Goal: Complete application form

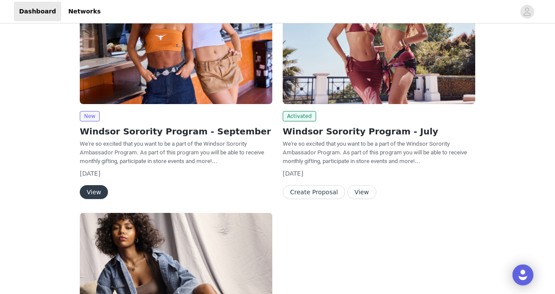
scroll to position [140, 0]
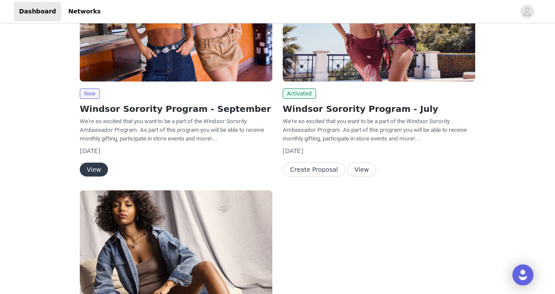
click at [95, 166] on button "View" at bounding box center [94, 170] width 28 height 14
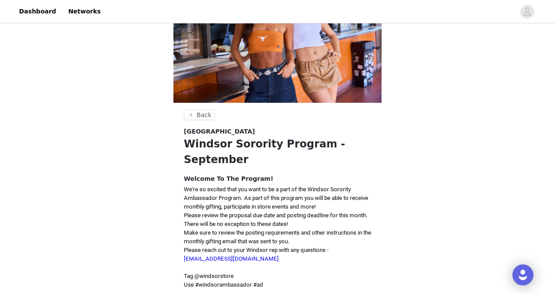
scroll to position [279, 0]
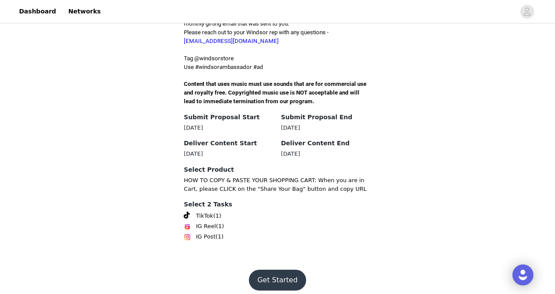
click at [270, 275] on button "Get Started" at bounding box center [278, 280] width 58 height 21
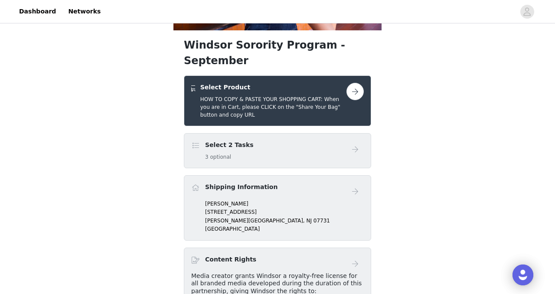
scroll to position [144, 0]
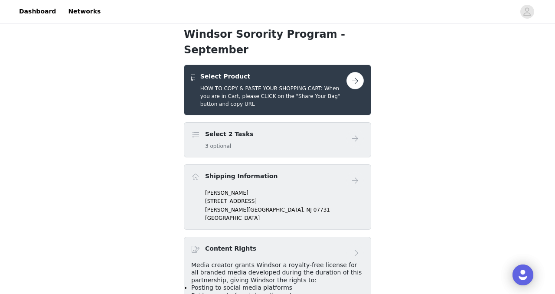
click at [340, 85] on h5 "HOW TO COPY & PASTE YOUR SHOPPING CART: When you are in Cart, please CLICK on t…" at bounding box center [273, 96] width 146 height 23
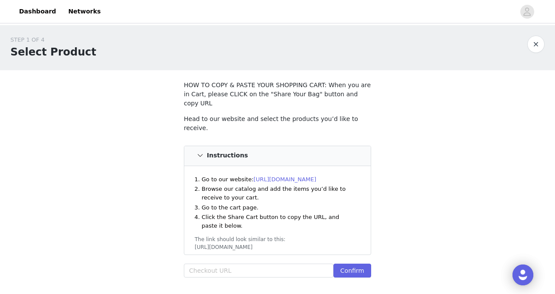
scroll to position [56, 0]
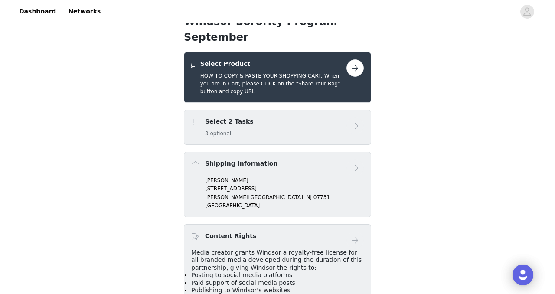
scroll to position [166, 0]
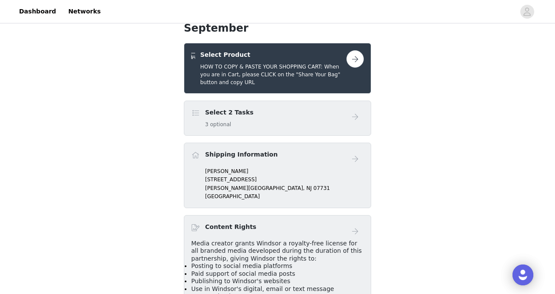
click at [346, 150] on link at bounding box center [354, 158] width 17 height 17
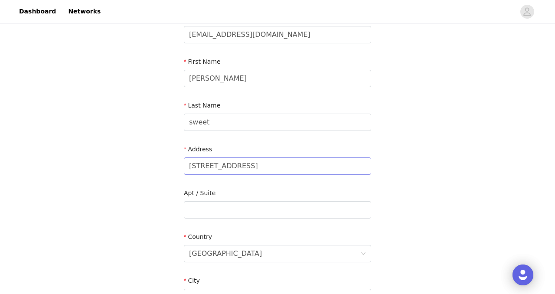
scroll to position [72, 0]
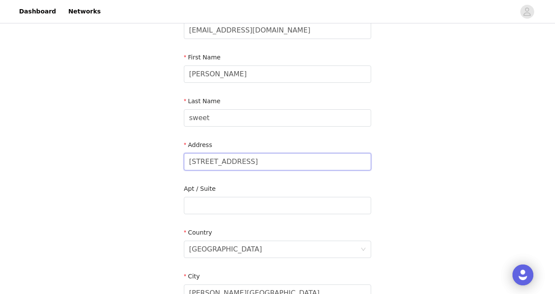
drag, startPoint x: 268, startPoint y: 160, endPoint x: 112, endPoint y: 152, distance: 155.8
click at [112, 152] on div "STEP 3 OF 4 Shipping Information Email [EMAIL_ADDRESS][DOMAIN_NAME] First Name …" at bounding box center [277, 206] width 555 height 504
type input "[STREET_ADDRESS]"
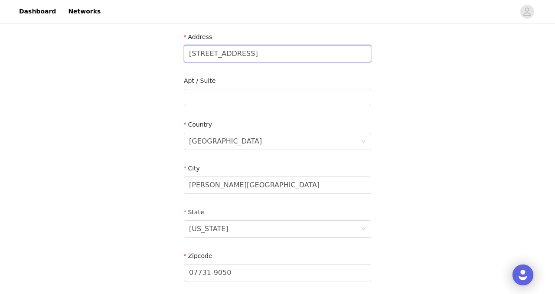
scroll to position [180, 0]
click at [241, 194] on div "[GEOGRAPHIC_DATA]" at bounding box center [277, 179] width 187 height 33
click at [244, 182] on input "[PERSON_NAME][GEOGRAPHIC_DATA]" at bounding box center [277, 184] width 187 height 17
drag, startPoint x: 253, startPoint y: 186, endPoint x: 143, endPoint y: 186, distance: 110.1
click at [143, 186] on div "STEP 3 OF 4 Shipping Information Email [EMAIL_ADDRESS][DOMAIN_NAME] First Name …" at bounding box center [277, 97] width 555 height 504
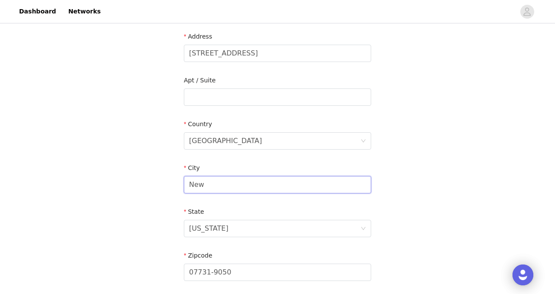
type input "[GEOGRAPHIC_DATA]"
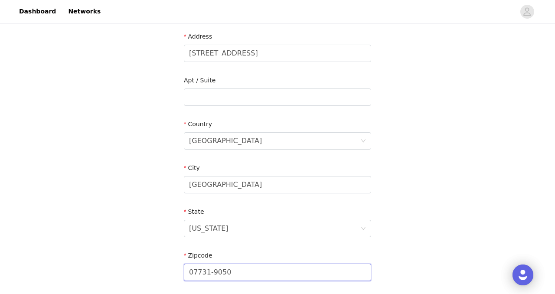
click at [247, 265] on input "07731-9050" at bounding box center [277, 272] width 187 height 17
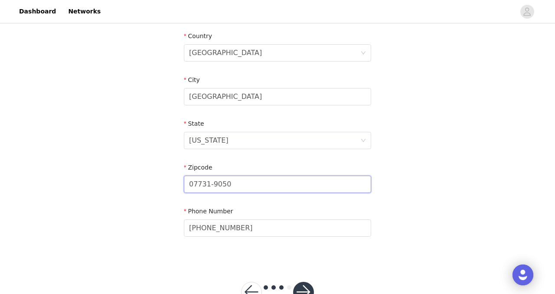
scroll to position [277, 0]
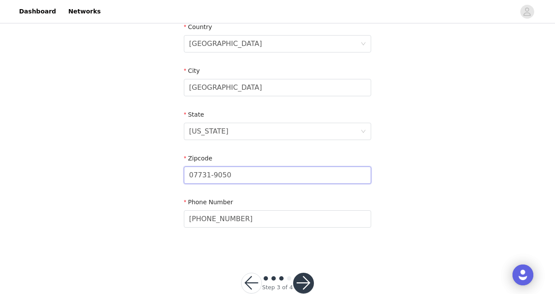
click at [251, 174] on input "07731-9050" at bounding box center [277, 174] width 187 height 17
drag, startPoint x: 251, startPoint y: 174, endPoint x: 144, endPoint y: 162, distance: 108.2
click at [144, 162] on div "STEP 3 OF 4 Shipping Information Email [EMAIL_ADDRESS][DOMAIN_NAME] First Name …" at bounding box center [277, 0] width 555 height 504
type input "08901"
click at [302, 282] on button "button" at bounding box center [303, 283] width 21 height 21
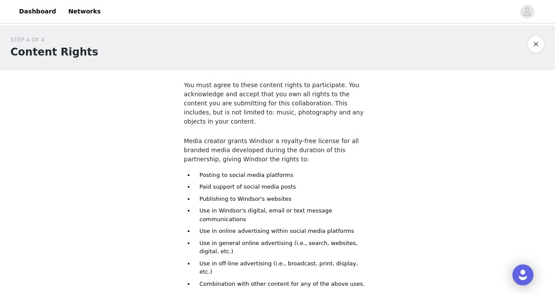
scroll to position [87, 0]
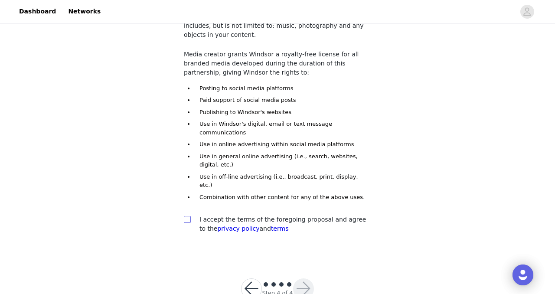
click at [189, 216] on input "checkbox" at bounding box center [187, 219] width 6 height 6
checkbox input "true"
click at [302, 278] on button "button" at bounding box center [303, 288] width 21 height 21
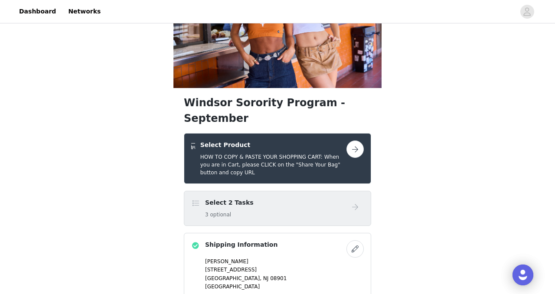
scroll to position [82, 0]
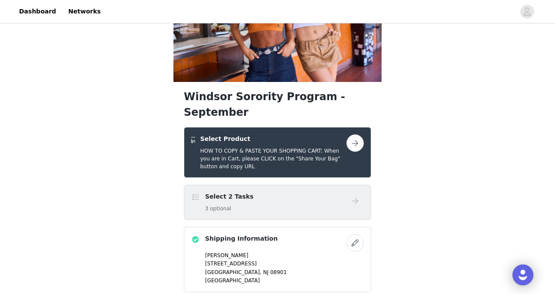
click at [350, 134] on button "button" at bounding box center [354, 142] width 17 height 17
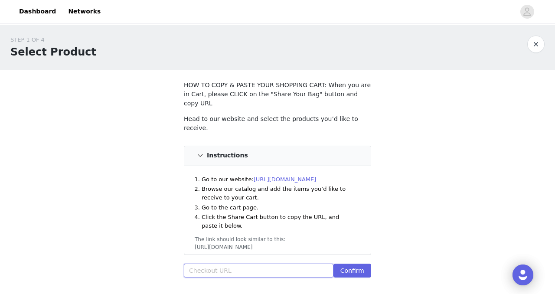
click at [260, 264] on input "text" at bounding box center [259, 271] width 150 height 14
paste input "[URL][DOMAIN_NAME]"
type input "[URL][DOMAIN_NAME]"
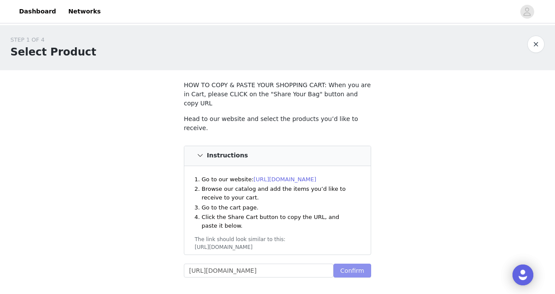
click at [353, 264] on button "Confirm" at bounding box center [352, 271] width 38 height 14
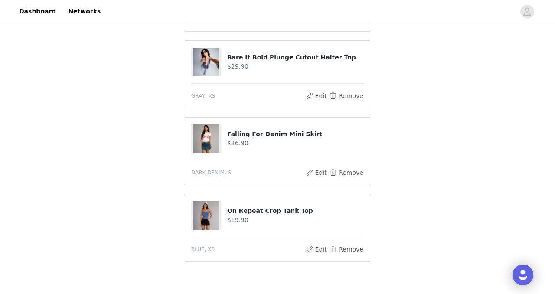
scroll to position [586, 0]
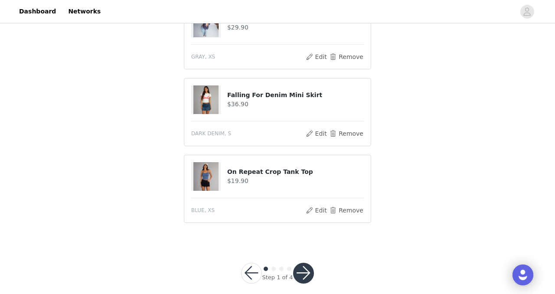
click at [308, 266] on button "button" at bounding box center [303, 273] width 21 height 21
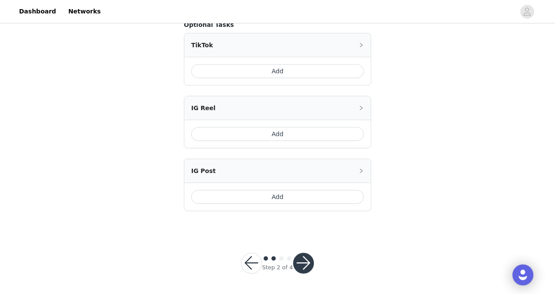
click at [304, 264] on button "button" at bounding box center [303, 263] width 21 height 21
click at [251, 265] on button "button" at bounding box center [251, 263] width 21 height 21
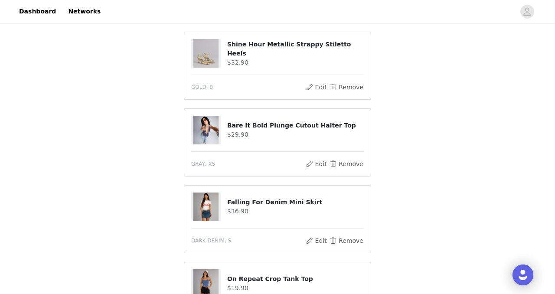
scroll to position [644, 0]
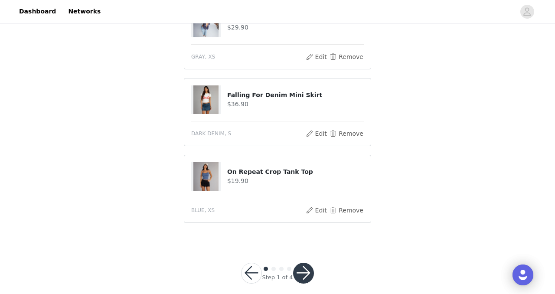
click at [250, 263] on button "button" at bounding box center [251, 273] width 21 height 21
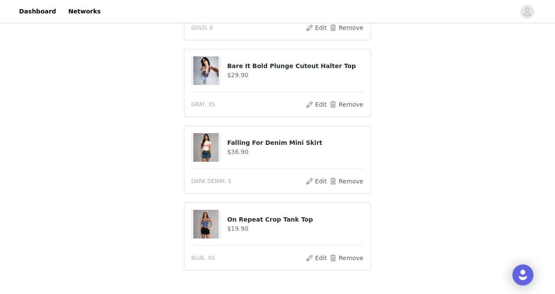
scroll to position [640, 0]
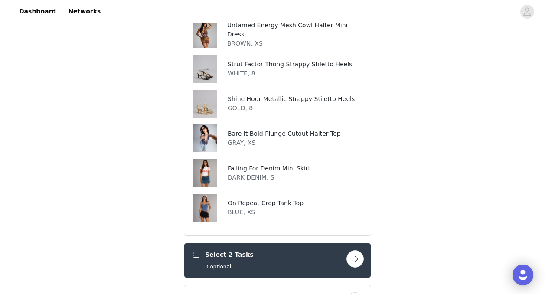
scroll to position [264, 0]
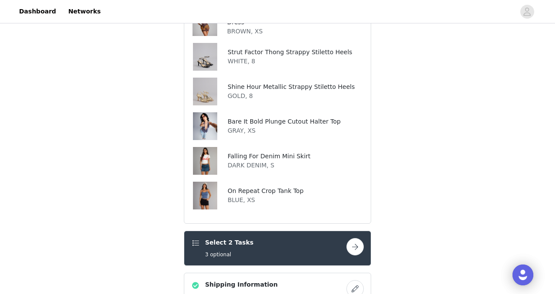
click at [355, 238] on button "button" at bounding box center [354, 246] width 17 height 17
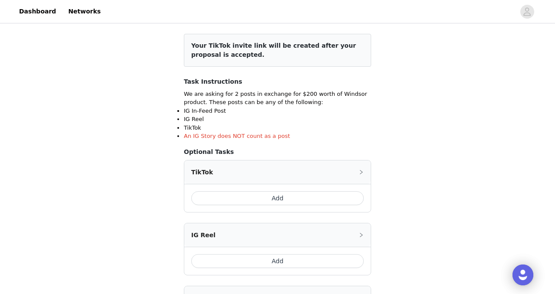
scroll to position [158, 0]
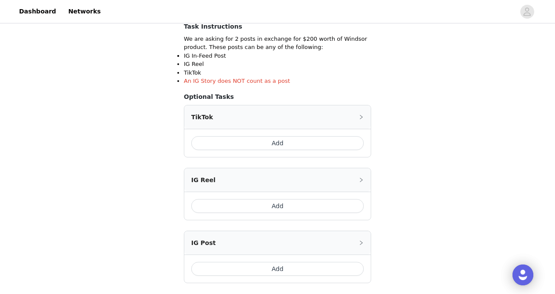
click at [284, 148] on button "Add" at bounding box center [277, 143] width 173 height 14
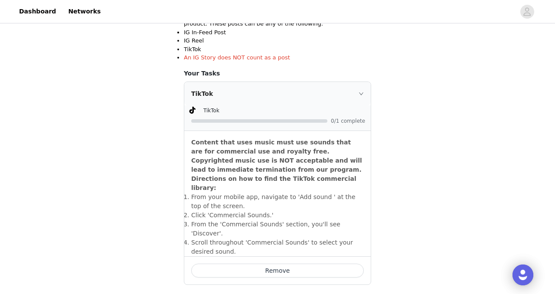
scroll to position [212, 0]
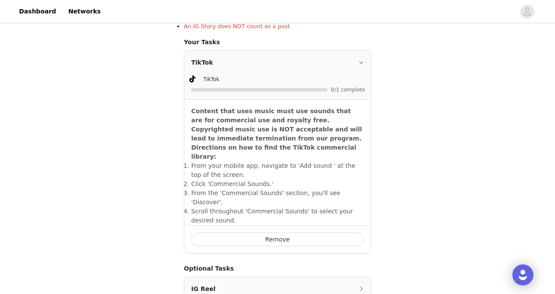
click at [358, 62] on icon "icon: right" at bounding box center [360, 62] width 5 height 5
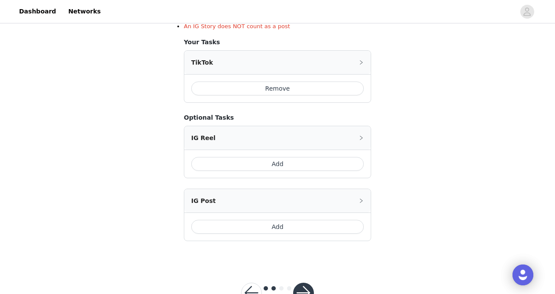
scroll to position [237, 0]
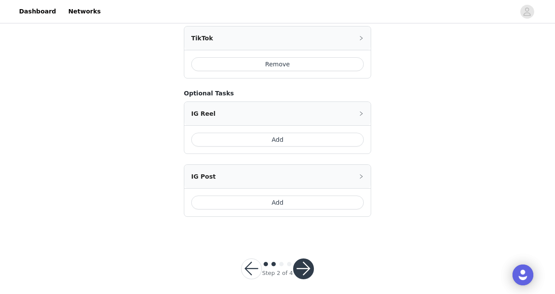
click at [341, 204] on button "Add" at bounding box center [277, 202] width 173 height 14
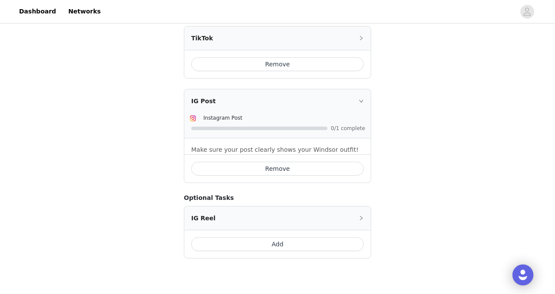
click at [356, 199] on h4 "Optional Tasks" at bounding box center [277, 197] width 187 height 9
click at [361, 97] on div "IG Post" at bounding box center [277, 100] width 186 height 23
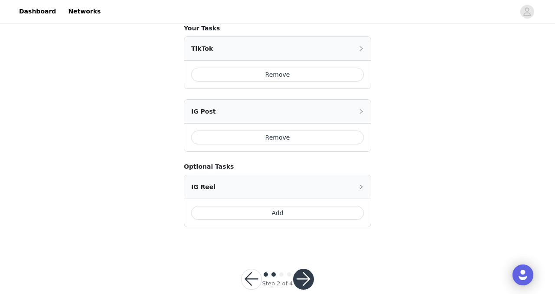
scroll to position [242, 0]
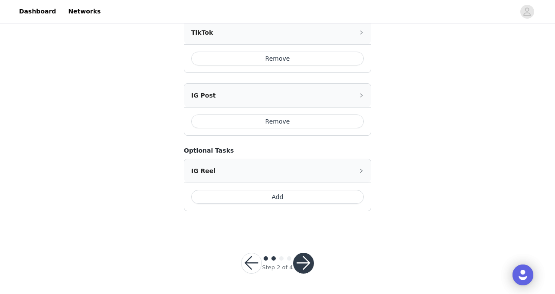
click at [309, 261] on button "button" at bounding box center [303, 263] width 21 height 21
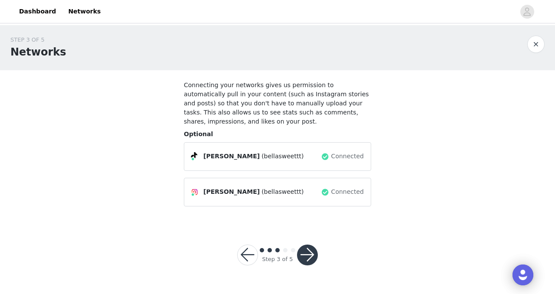
click at [303, 258] on button "button" at bounding box center [307, 254] width 21 height 21
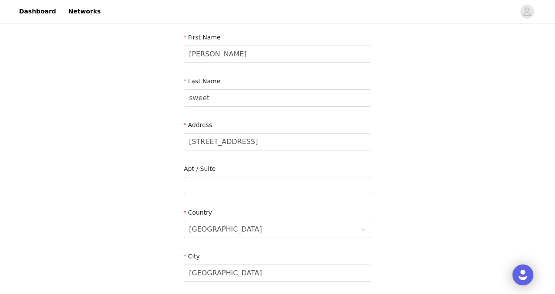
scroll to position [297, 0]
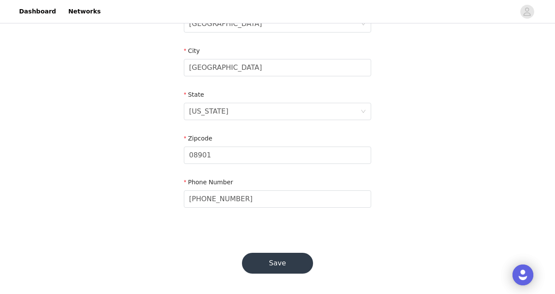
click at [293, 261] on button "Save" at bounding box center [277, 263] width 71 height 21
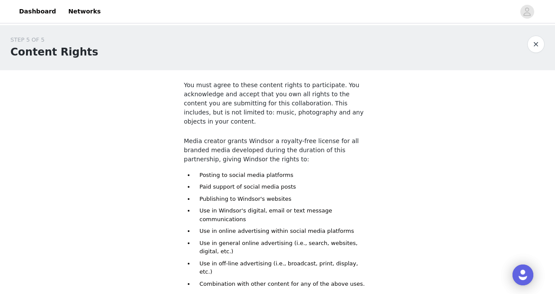
scroll to position [87, 0]
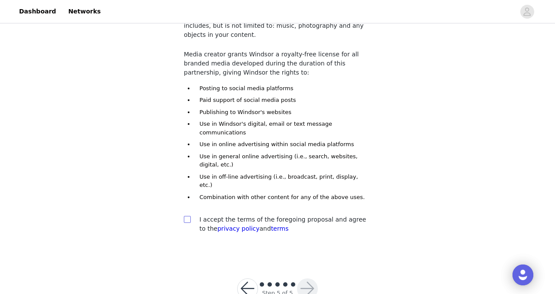
click at [186, 216] on input "checkbox" at bounding box center [187, 219] width 6 height 6
checkbox input "true"
click at [306, 278] on button "button" at bounding box center [307, 288] width 21 height 21
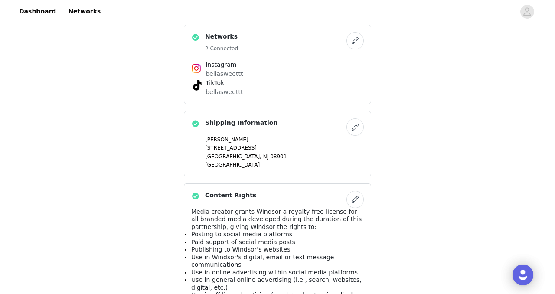
scroll to position [643, 0]
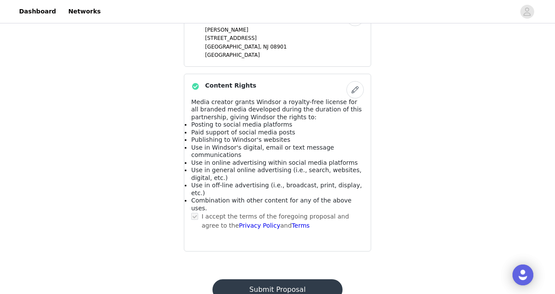
click at [292, 279] on button "Submit Proposal" at bounding box center [277, 289] width 130 height 21
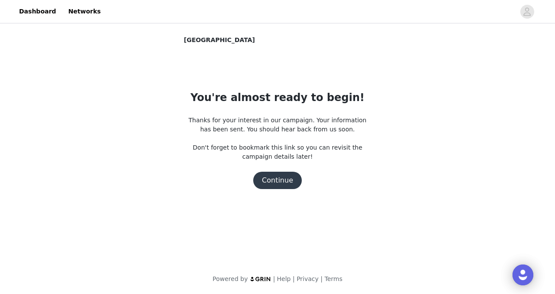
click at [277, 176] on button "Continue" at bounding box center [277, 180] width 49 height 17
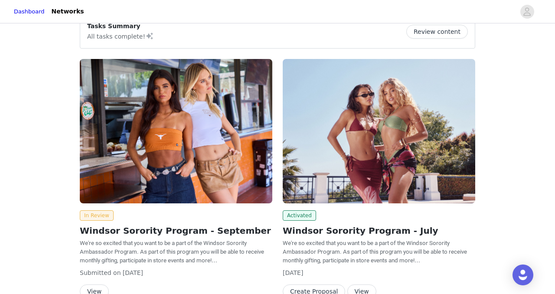
scroll to position [19, 0]
